Goal: Information Seeking & Learning: Learn about a topic

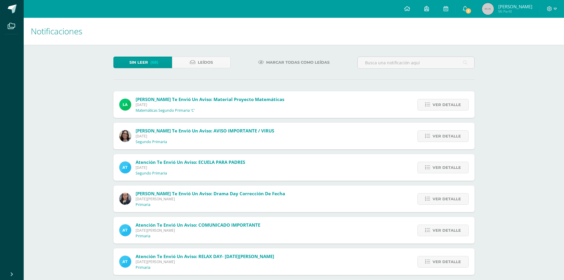
drag, startPoint x: 456, startPoint y: 108, endPoint x: 215, endPoint y: 100, distance: 240.7
drag, startPoint x: 215, startPoint y: 100, endPoint x: 172, endPoint y: 166, distance: 79.2
click at [172, 166] on span "Martes 09 de Septiembre de 2025" at bounding box center [191, 167] width 110 height 5
click at [435, 201] on span "Ver detalle" at bounding box center [447, 198] width 28 height 11
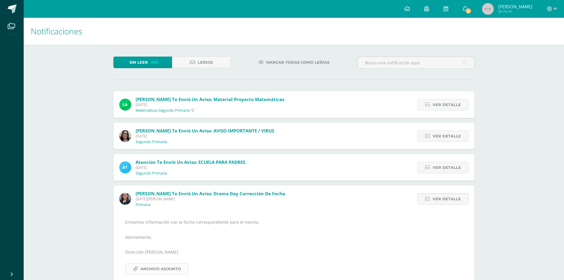
click at [169, 269] on span "Archivo Adjunto" at bounding box center [160, 268] width 41 height 11
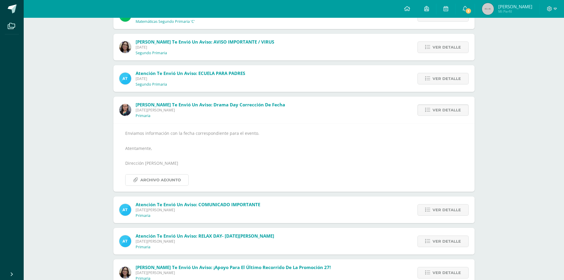
scroll to position [148, 0]
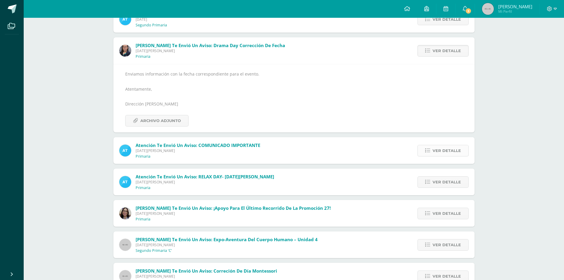
click at [438, 152] on span "Ver detalle" at bounding box center [447, 150] width 28 height 11
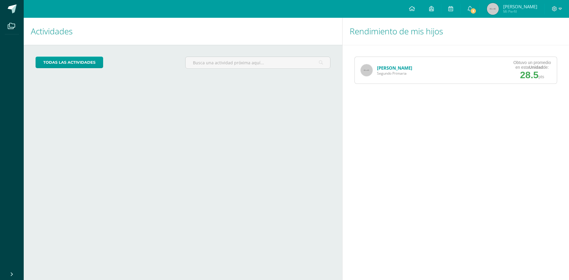
drag, startPoint x: 522, startPoint y: 76, endPoint x: 494, endPoint y: 73, distance: 28.0
click at [522, 76] on span "28.5" at bounding box center [529, 75] width 18 height 11
click at [394, 68] on link "[PERSON_NAME]" at bounding box center [394, 68] width 35 height 6
click at [474, 9] on span "3" at bounding box center [473, 11] width 7 height 7
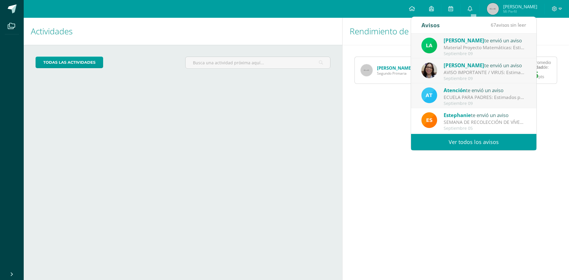
click at [475, 47] on div "Material Proyecto Matemáticas: Estimados padres de familia: Reciban un cordial …" at bounding box center [484, 47] width 82 height 7
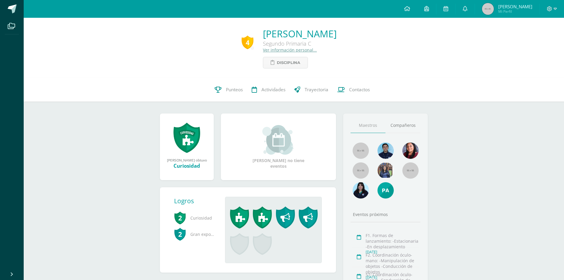
scroll to position [57, 0]
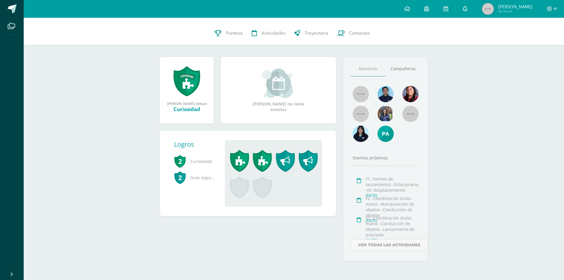
click at [460, 9] on link at bounding box center [465, 9] width 19 height 18
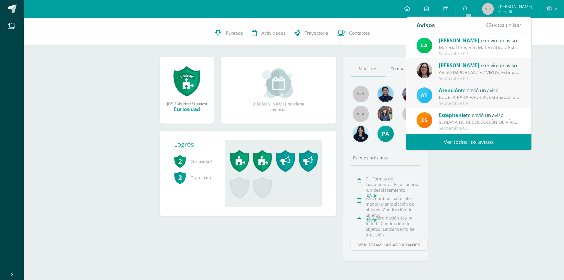
click at [468, 39] on div "Laura te envió un aviso" at bounding box center [480, 40] width 82 height 8
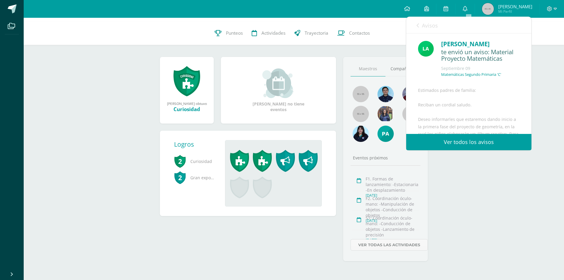
click at [428, 147] on link "Ver todos los avisos" at bounding box center [468, 142] width 125 height 16
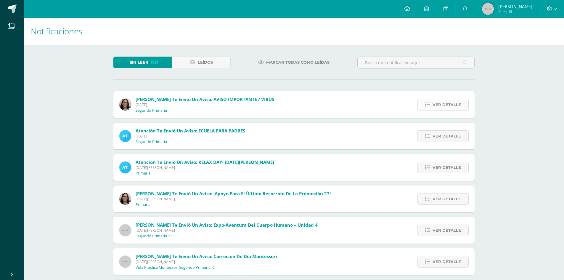
click at [454, 101] on span "Ver detalle" at bounding box center [447, 104] width 28 height 11
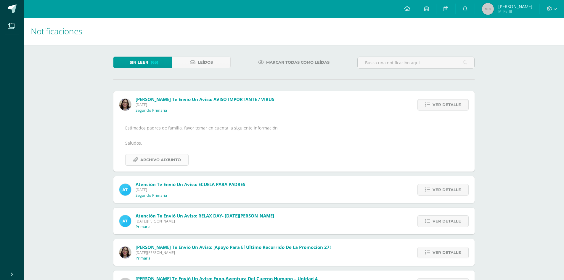
click at [157, 157] on span "Archivo Adjunto" at bounding box center [160, 159] width 41 height 11
